Goal: Transaction & Acquisition: Purchase product/service

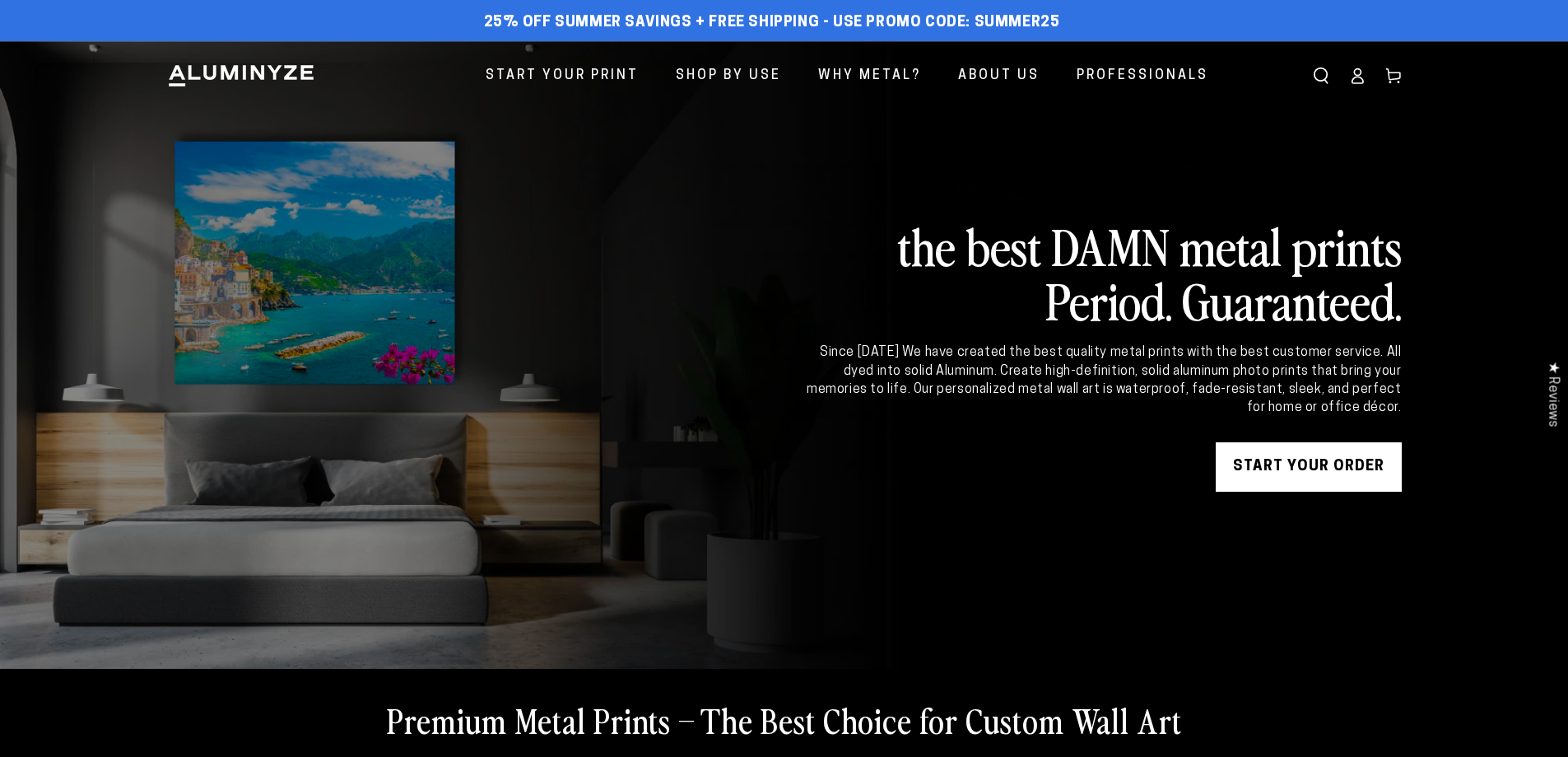
click at [1278, 457] on link "START YOUR Order" at bounding box center [1308, 467] width 186 height 49
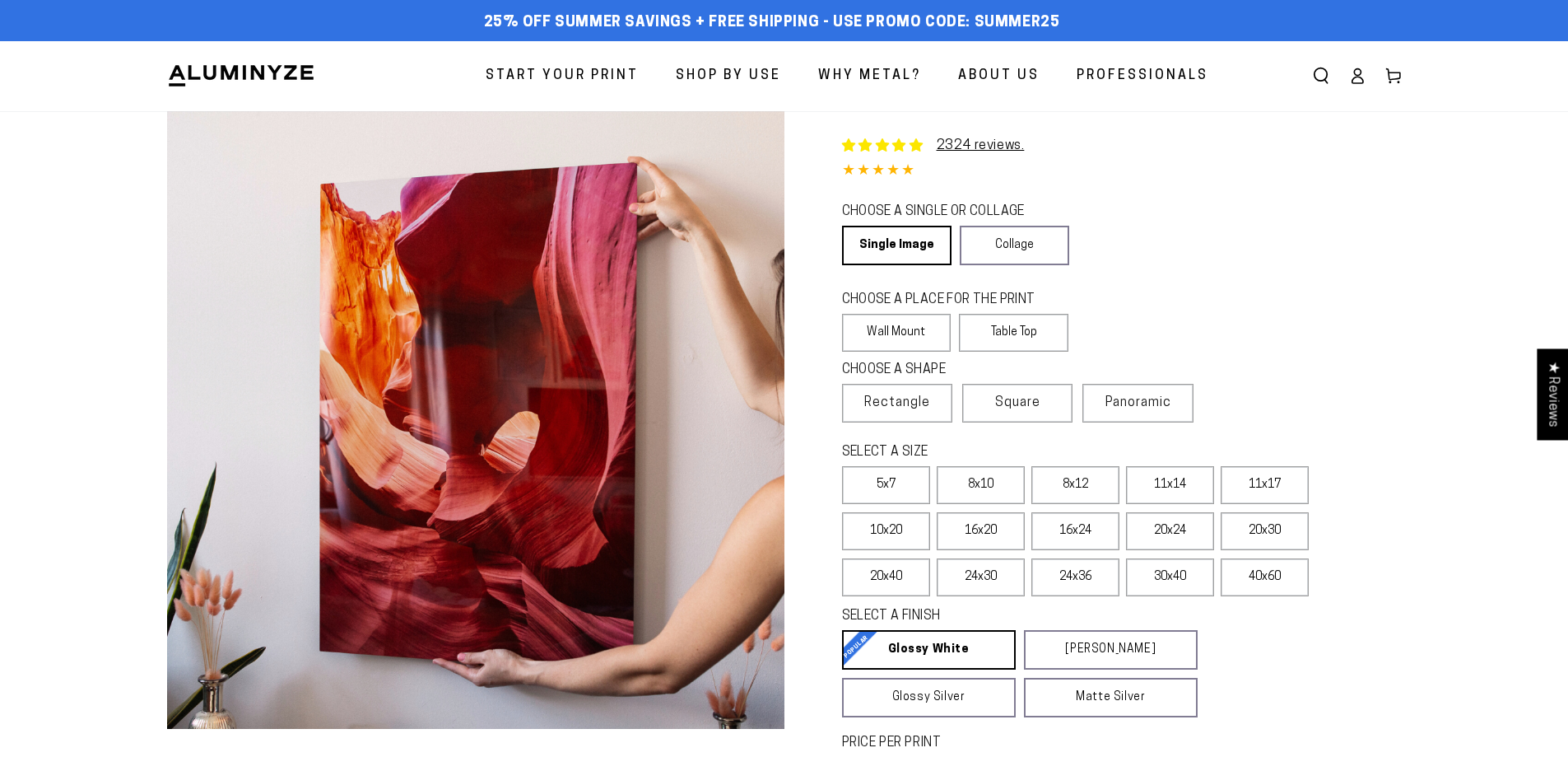
select select "**********"
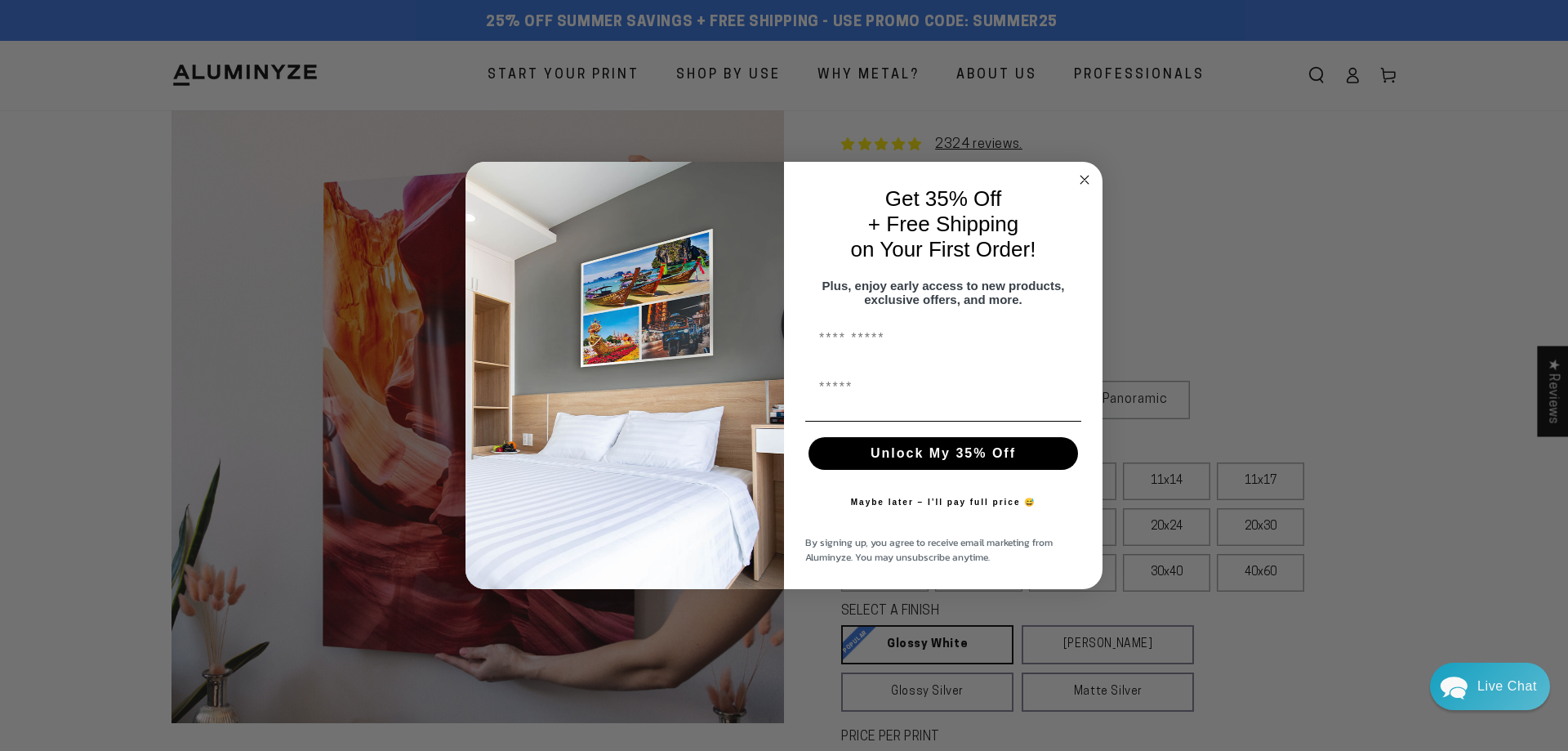
click at [1083, 174] on circle "Close dialog" at bounding box center [1084, 179] width 18 height 18
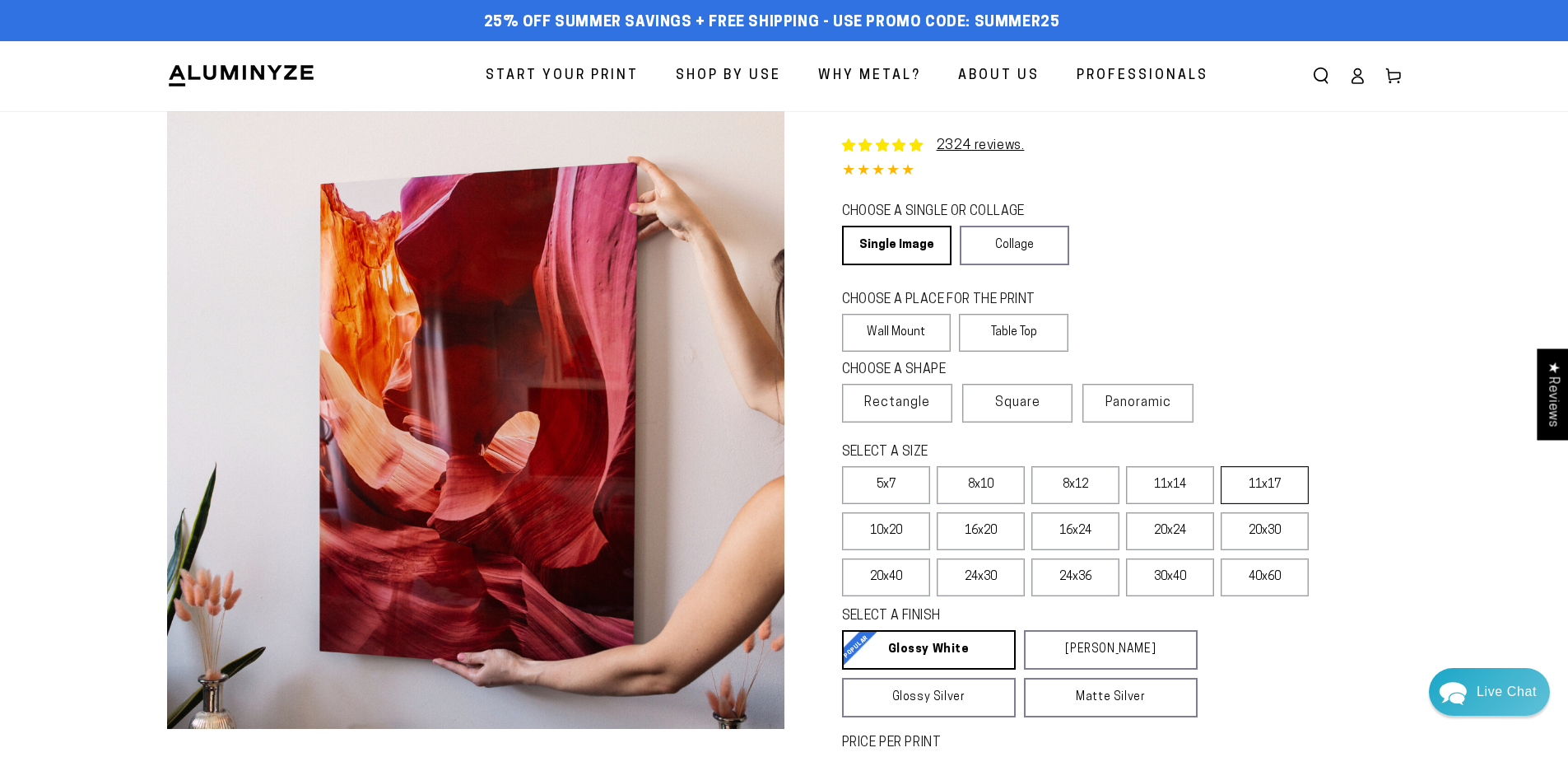
click at [1265, 487] on label "11x17" at bounding box center [1265, 484] width 88 height 38
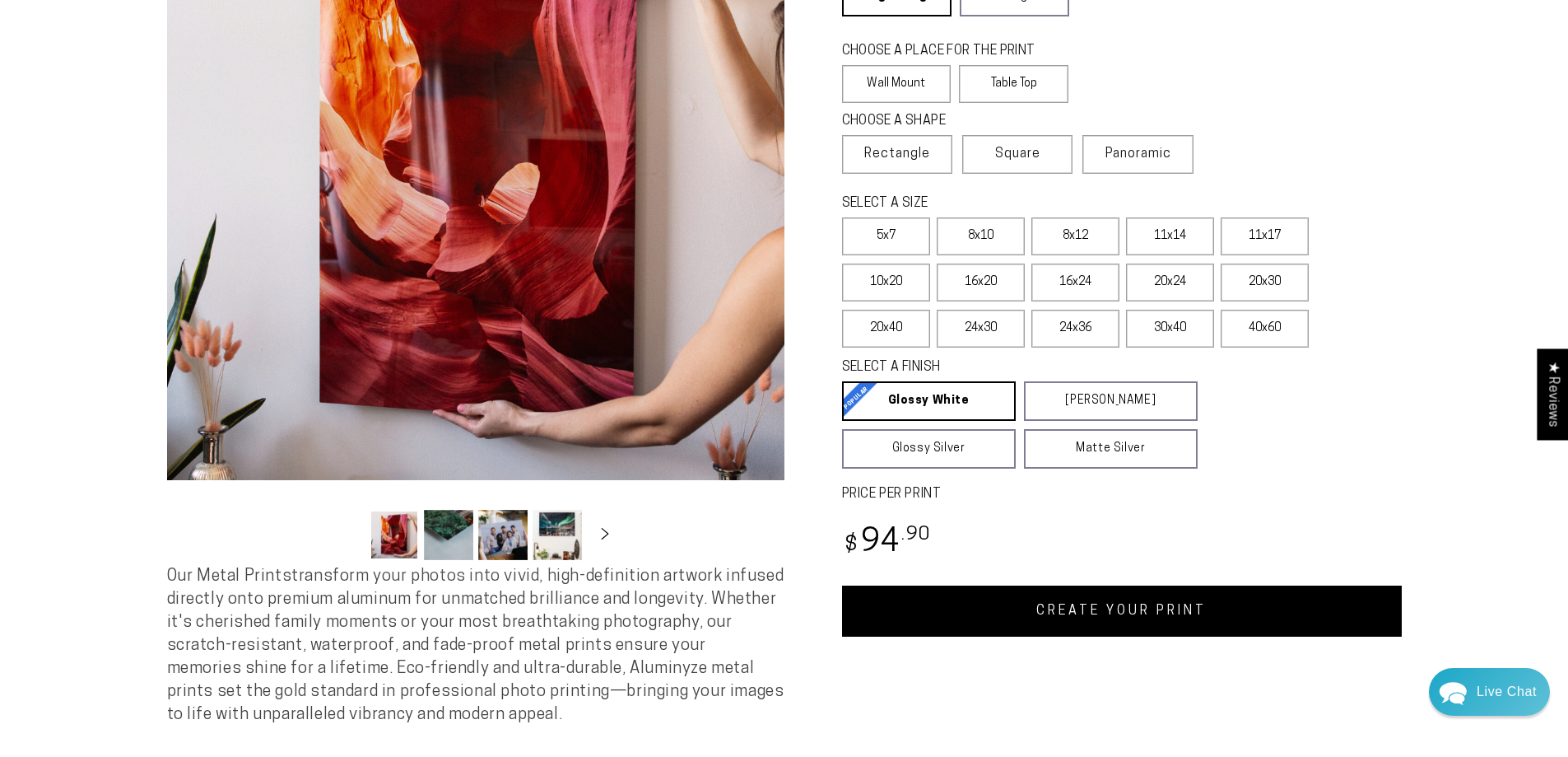
scroll to position [247, 0]
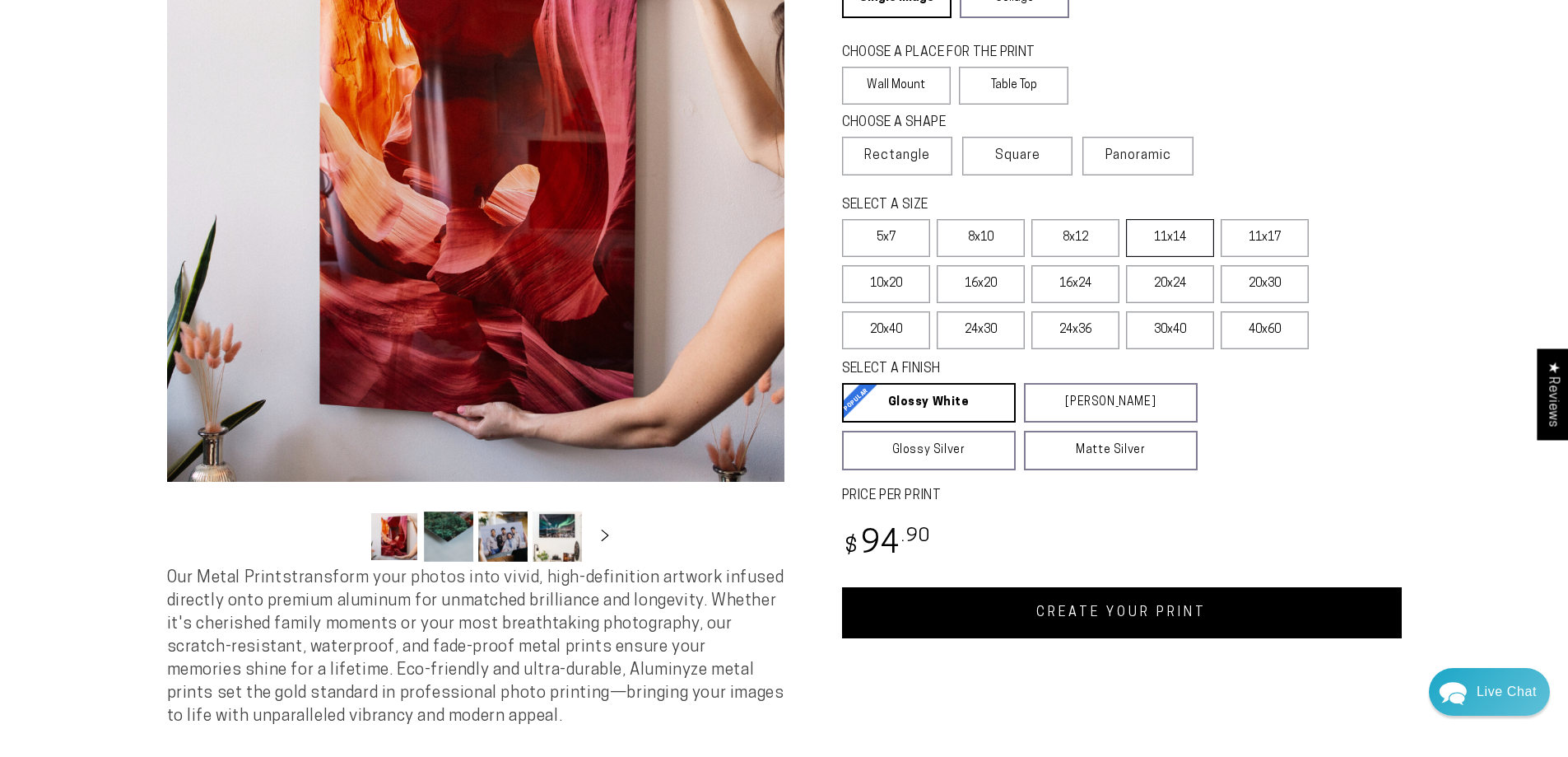
click at [1194, 251] on label "11x14" at bounding box center [1170, 237] width 88 height 38
click at [1266, 315] on label "40x60" at bounding box center [1265, 330] width 88 height 38
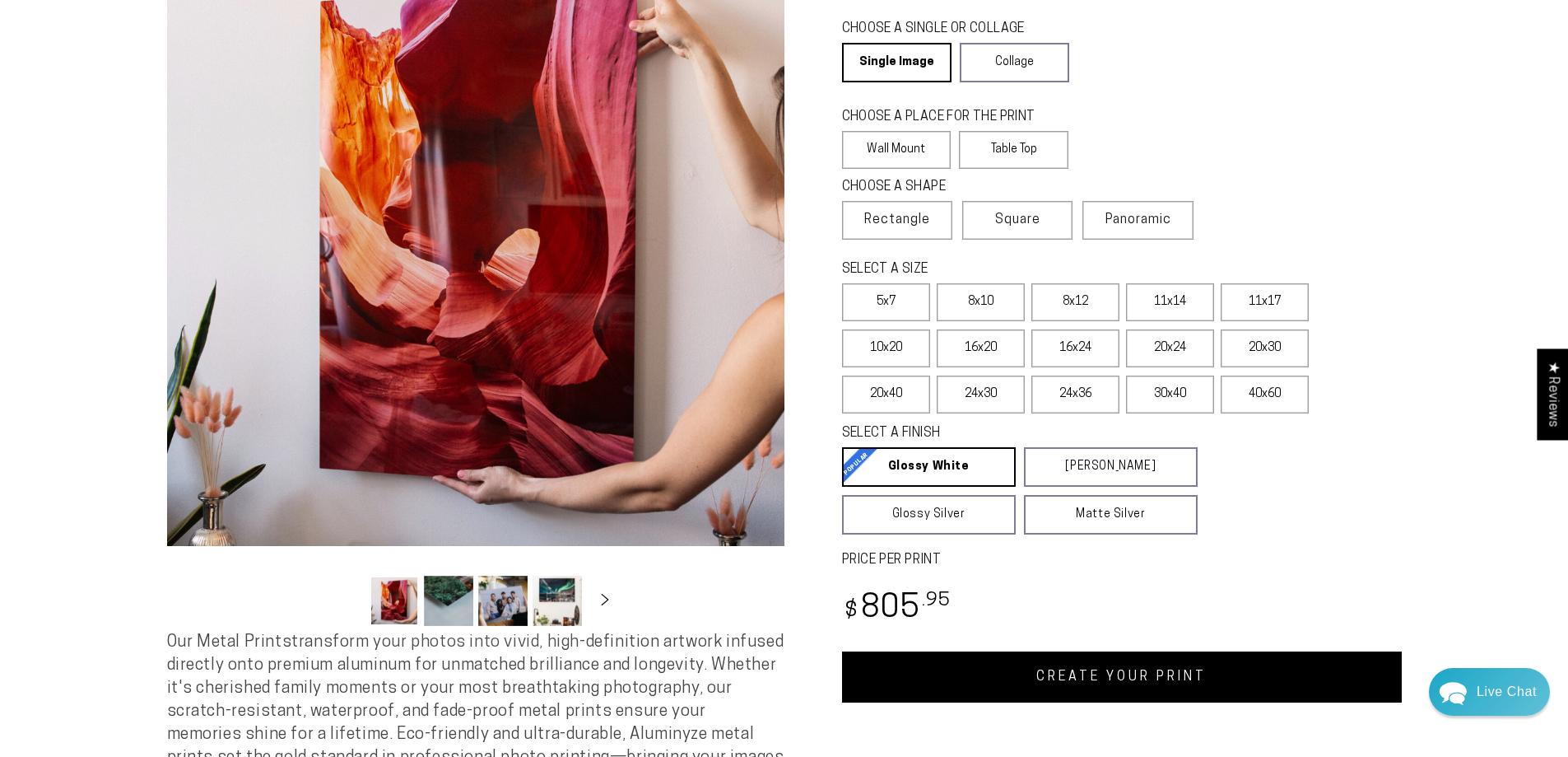
scroll to position [82, 0]
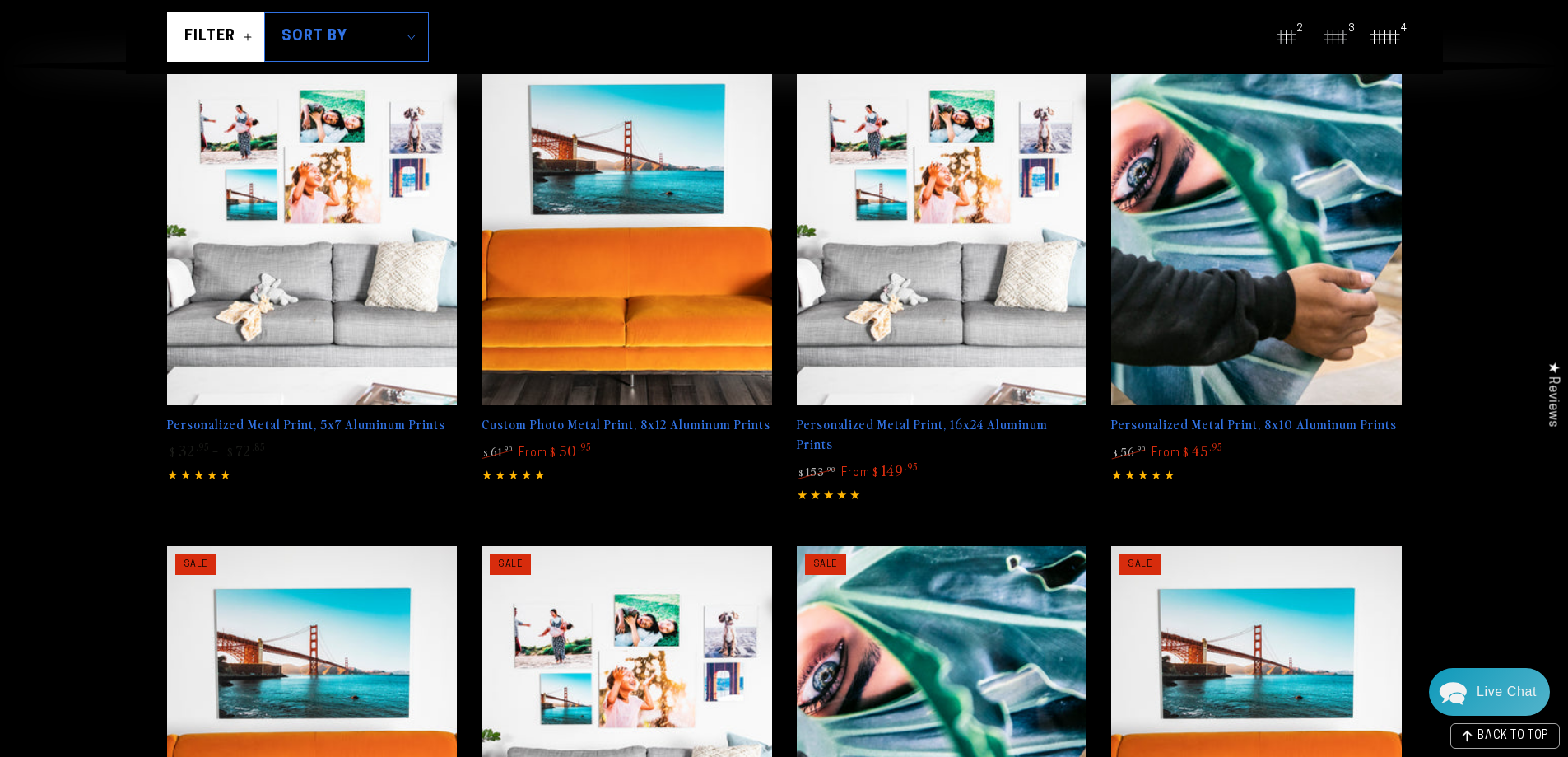
scroll to position [329, 0]
